Goal: Transaction & Acquisition: Book appointment/travel/reservation

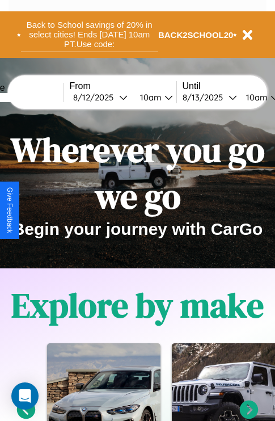
click at [89, 35] on button "Back to School savings of 20% in select cities! Ends 9/1 at 10am PT. Use code:" at bounding box center [89, 34] width 137 height 35
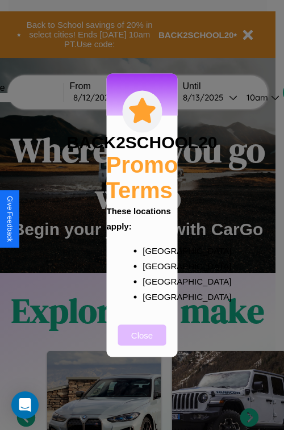
click at [142, 342] on button "Close" at bounding box center [142, 334] width 48 height 21
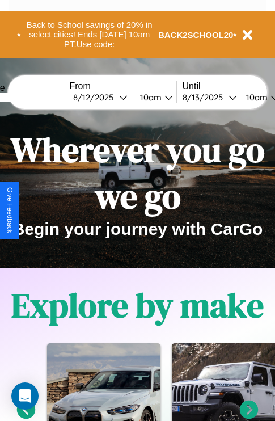
scroll to position [175, 0]
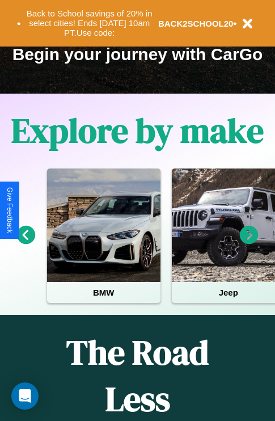
click at [26, 243] on icon at bounding box center [26, 235] width 19 height 19
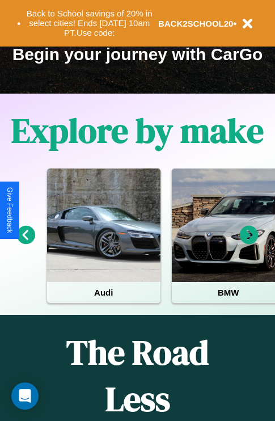
click at [249, 243] on icon at bounding box center [249, 235] width 19 height 19
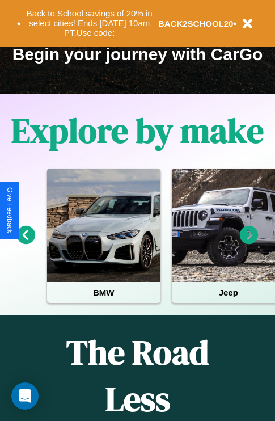
click at [249, 243] on icon at bounding box center [249, 235] width 19 height 19
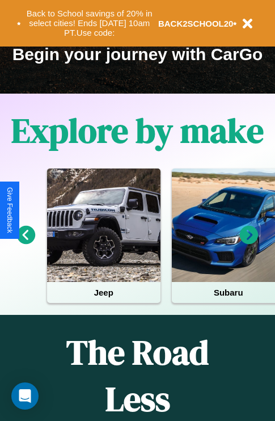
click at [249, 243] on icon at bounding box center [249, 235] width 19 height 19
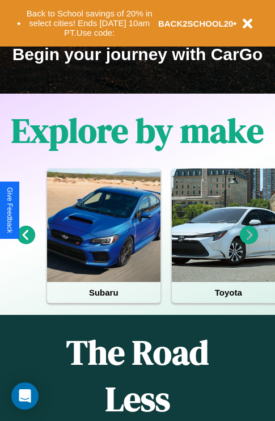
click at [249, 243] on icon at bounding box center [249, 235] width 19 height 19
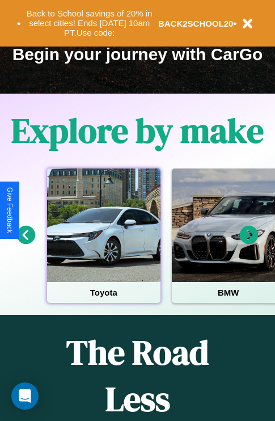
click at [103, 243] on div at bounding box center [103, 225] width 113 height 113
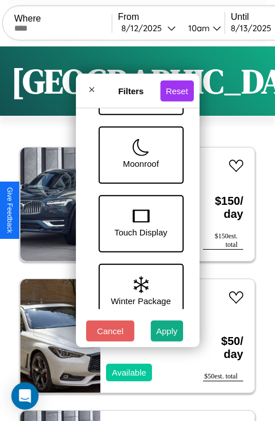
scroll to position [369, 0]
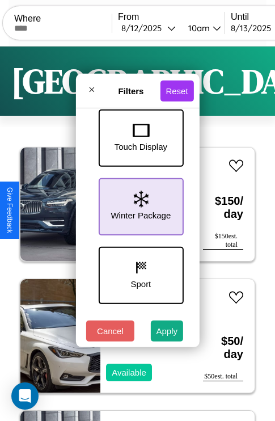
click at [139, 204] on icon at bounding box center [140, 199] width 15 height 17
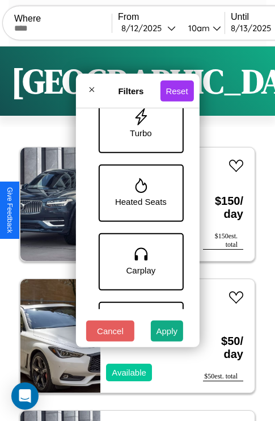
scroll to position [780, 0]
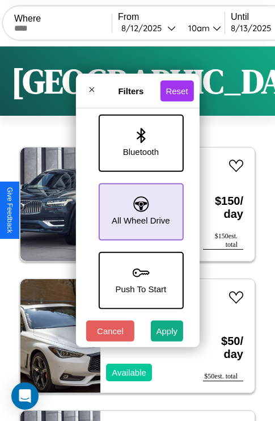
click at [139, 206] on icon at bounding box center [140, 203] width 15 height 15
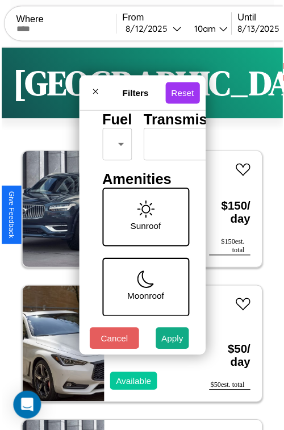
scroll to position [33, 0]
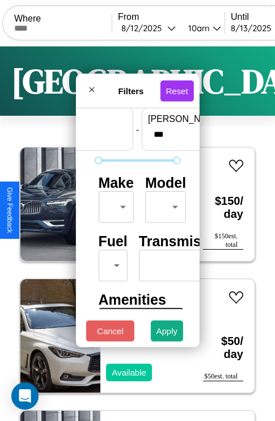
click at [114, 204] on body "CarGo Where From 8 / 12 / 2025 10am Until 8 / 13 / 2025 10am Become a Host Logi…" at bounding box center [137, 234] width 275 height 468
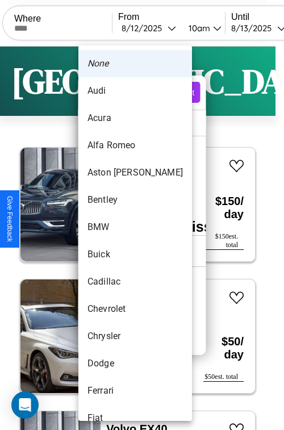
click at [113, 91] on li "Audi" at bounding box center [134, 90] width 113 height 27
type input "****"
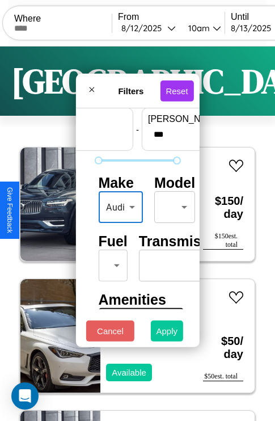
click at [167, 334] on button "Apply" at bounding box center [167, 331] width 33 height 21
